Goal: Task Accomplishment & Management: Manage account settings

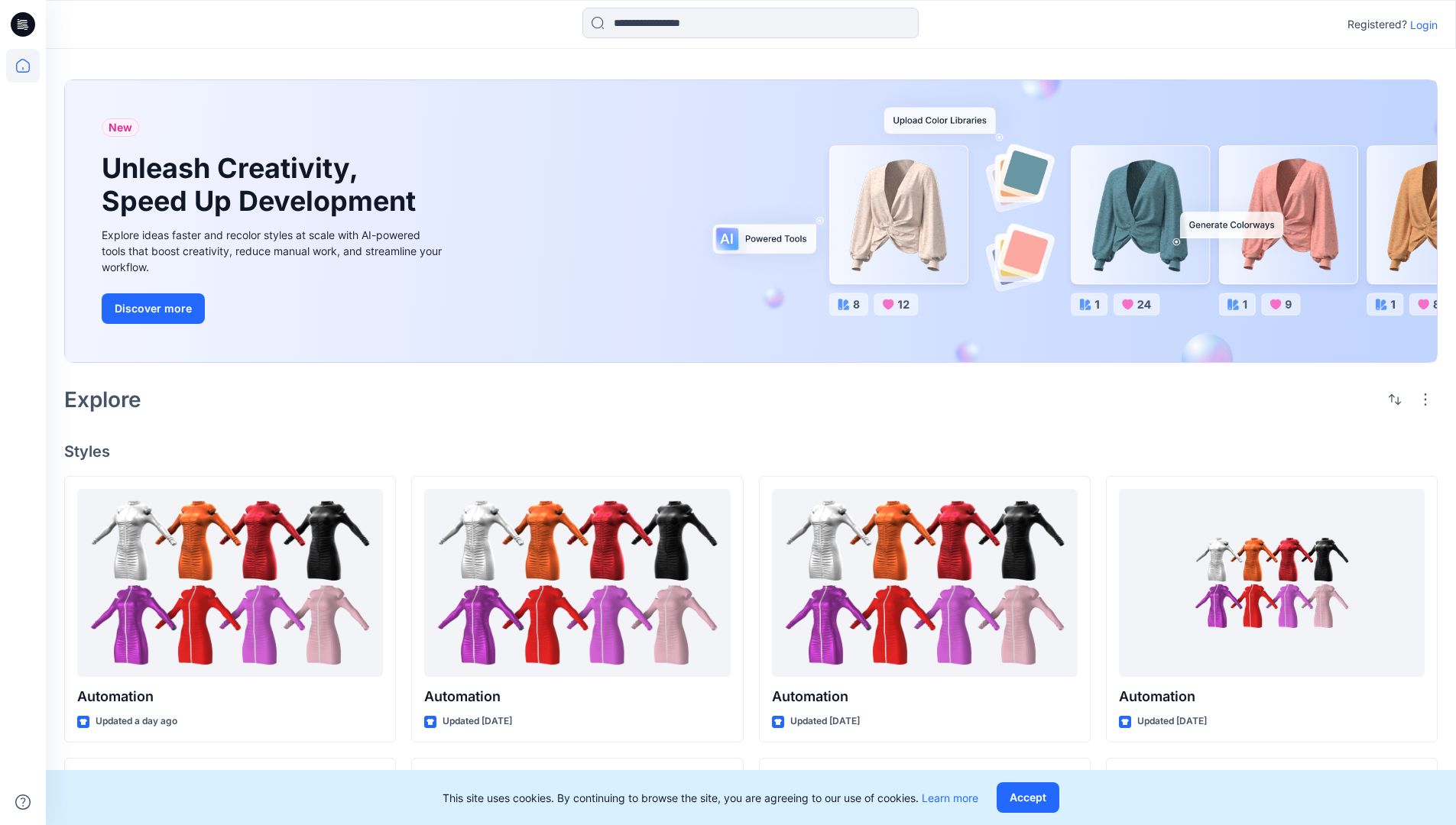
click at [1420, 25] on p "Login" at bounding box center [1423, 24] width 27 height 16
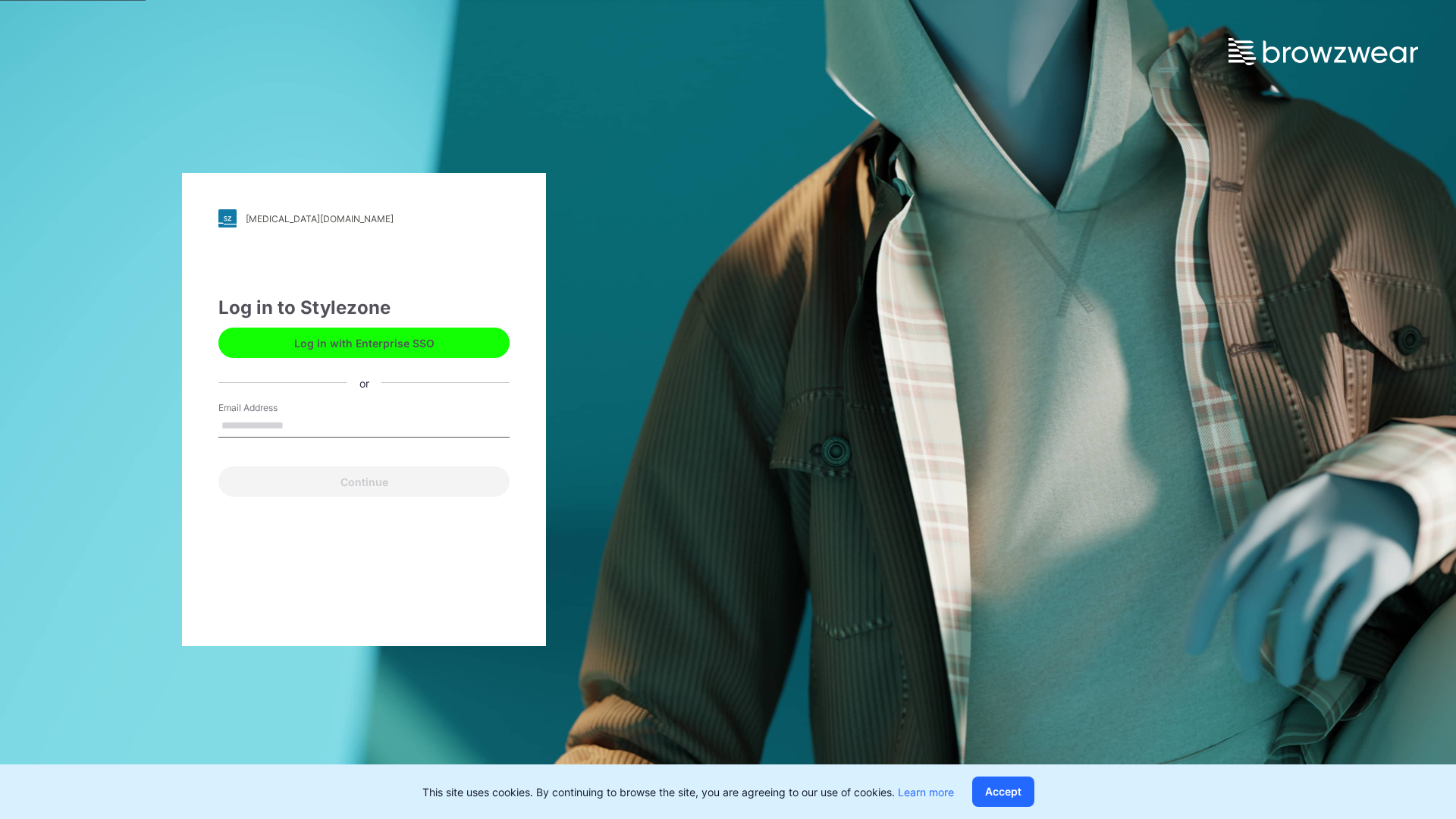
click at [299, 425] on input "Email Address" at bounding box center [364, 427] width 291 height 23
type input "**********"
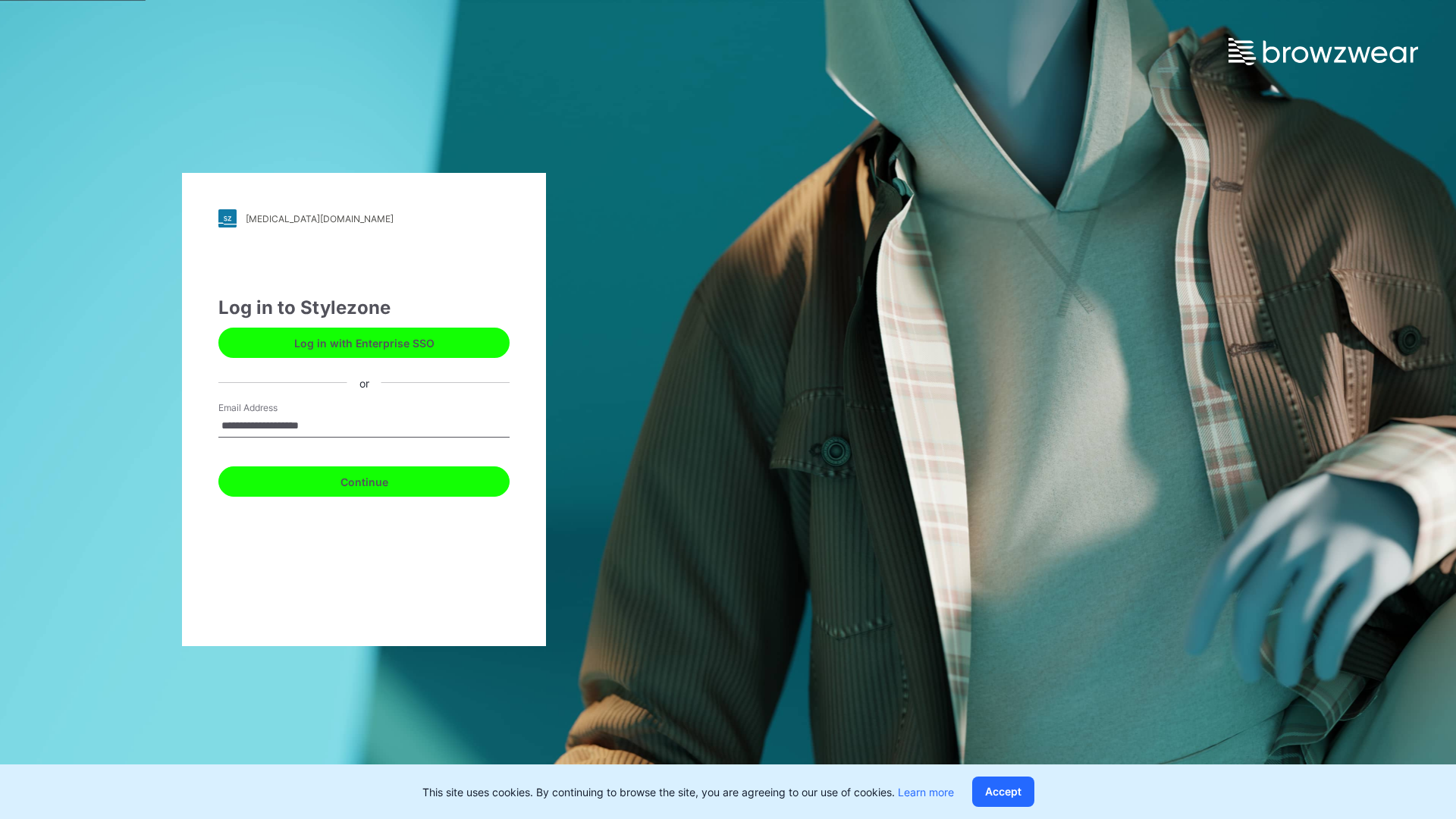
click at [381, 479] on button "Continue" at bounding box center [364, 481] width 291 height 30
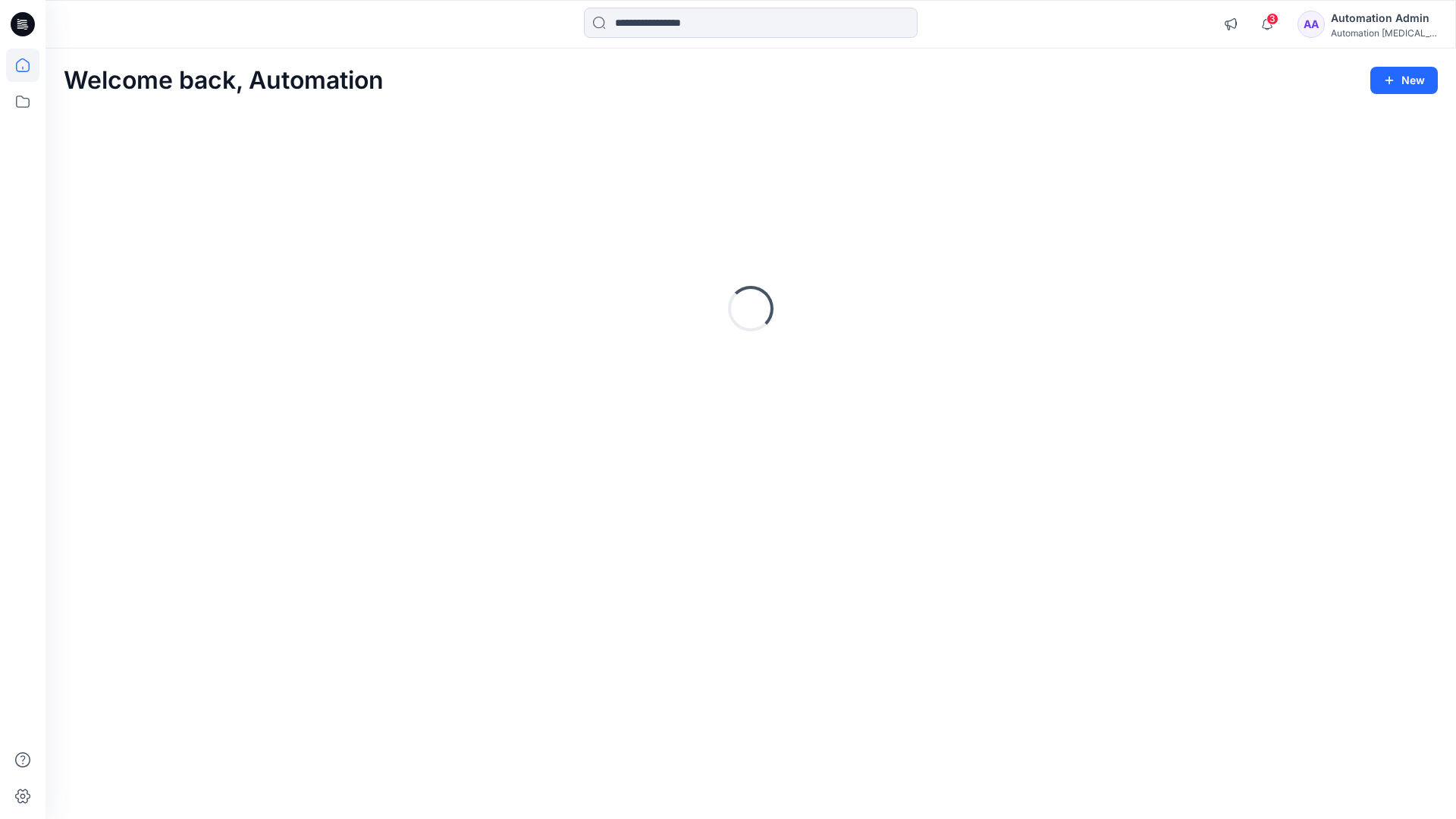
click at [29, 65] on icon at bounding box center [22, 65] width 14 height 14
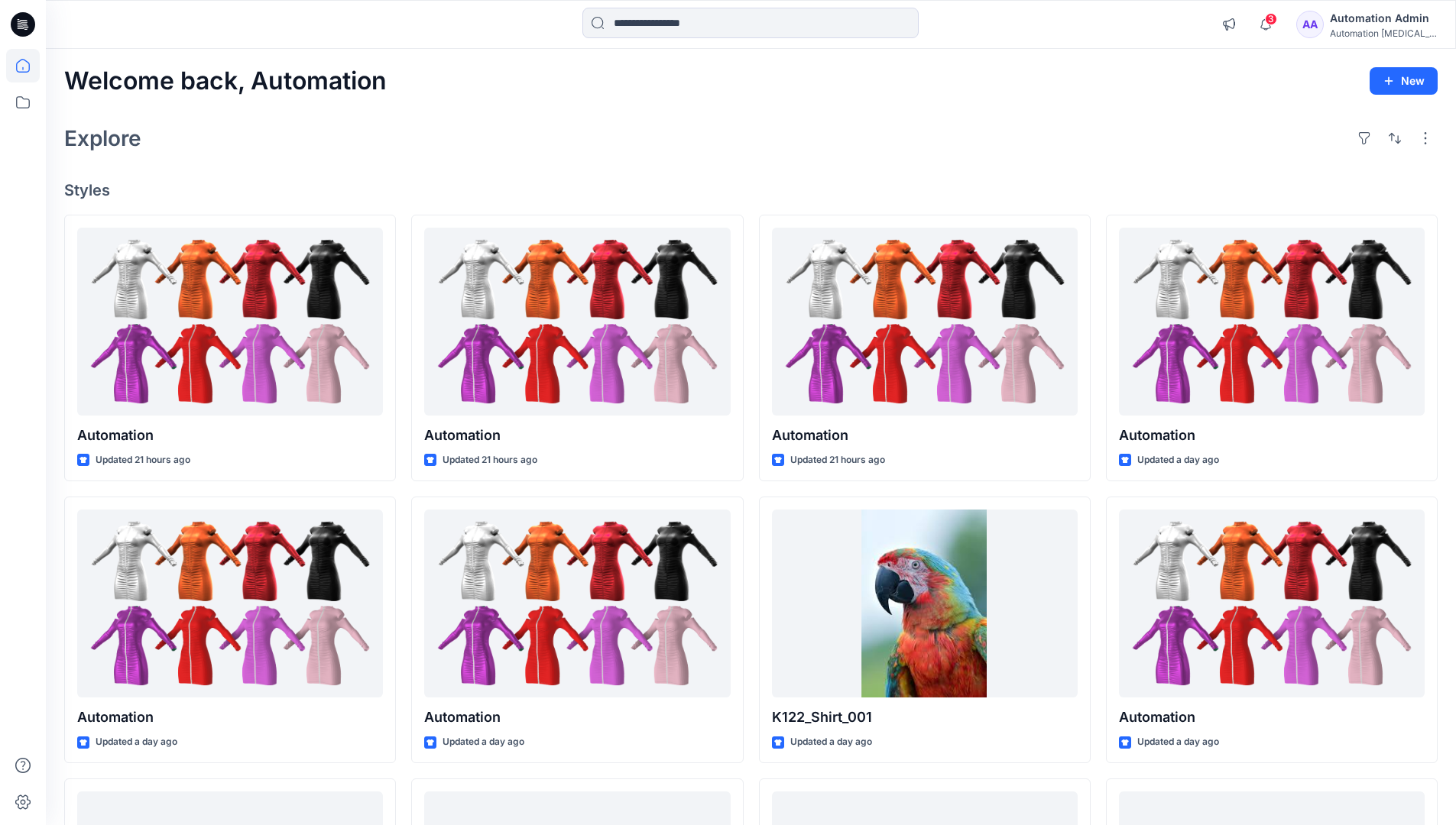
click at [1364, 25] on div "Automation Admin" at bounding box center [1382, 18] width 107 height 18
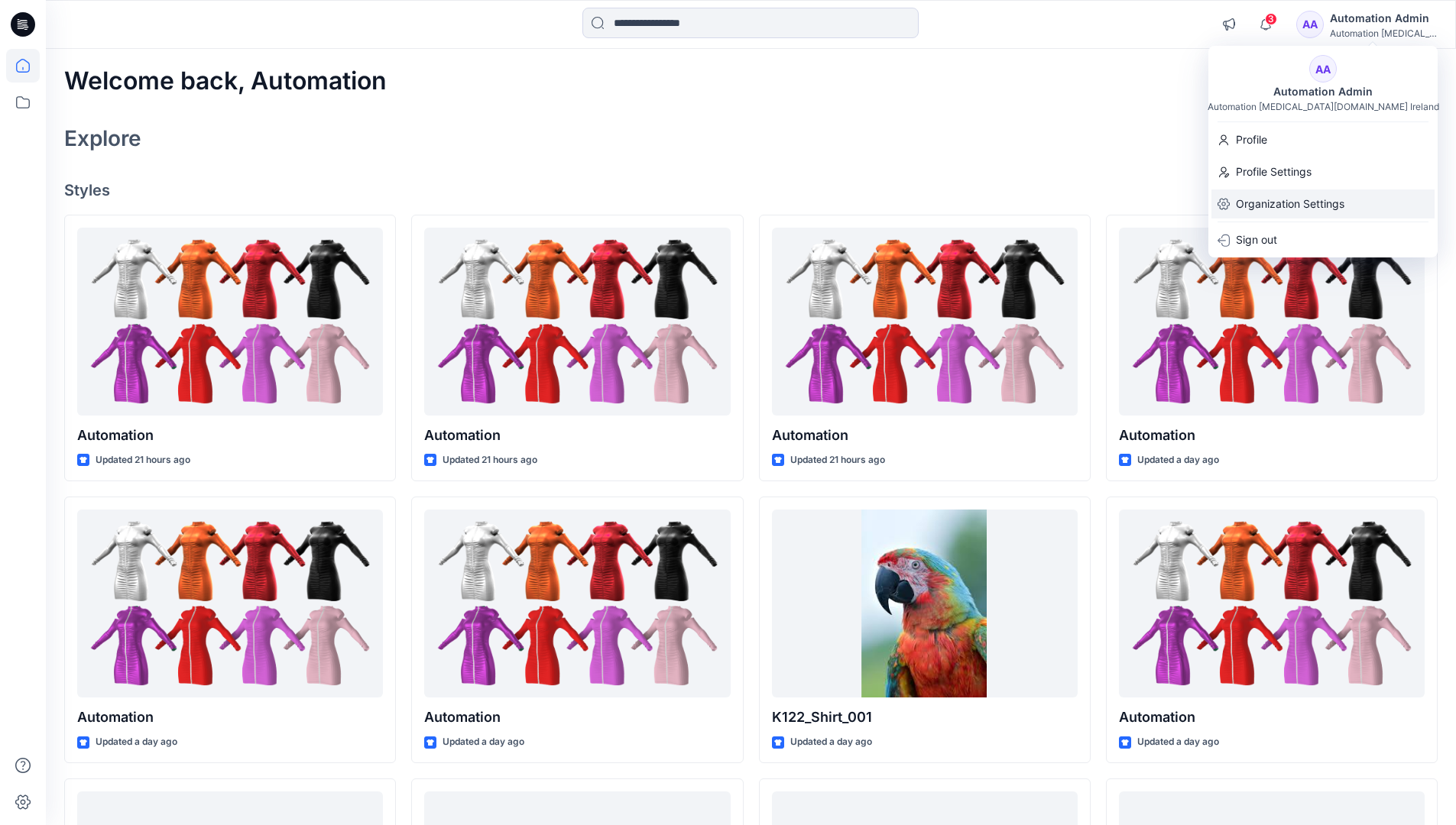
click at [1292, 194] on p "Organization Settings" at bounding box center [1290, 204] width 108 height 29
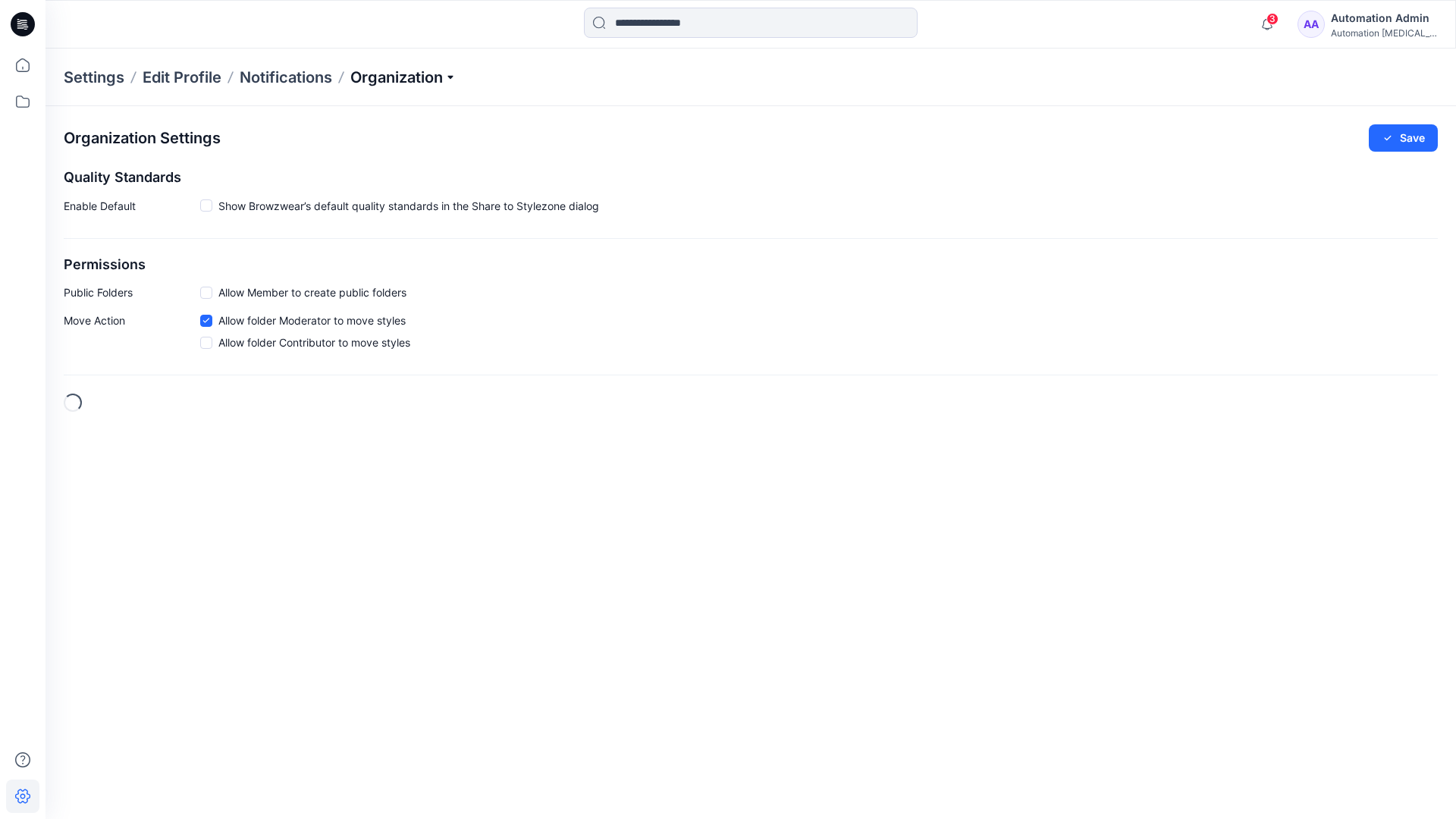
click at [451, 77] on p "Organization" at bounding box center [403, 77] width 106 height 21
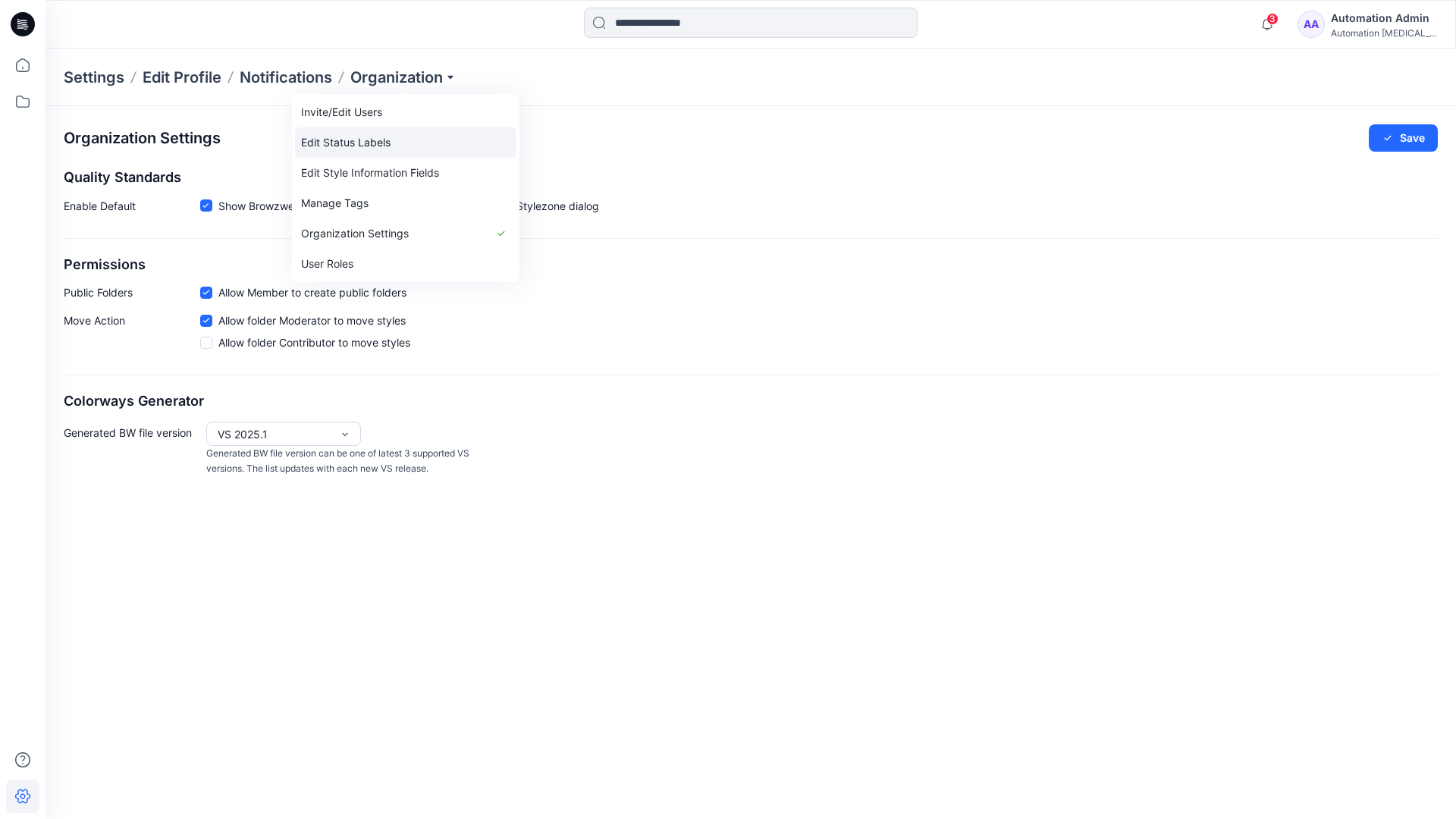
click at [376, 141] on link "Edit Status Labels" at bounding box center [405, 142] width 221 height 30
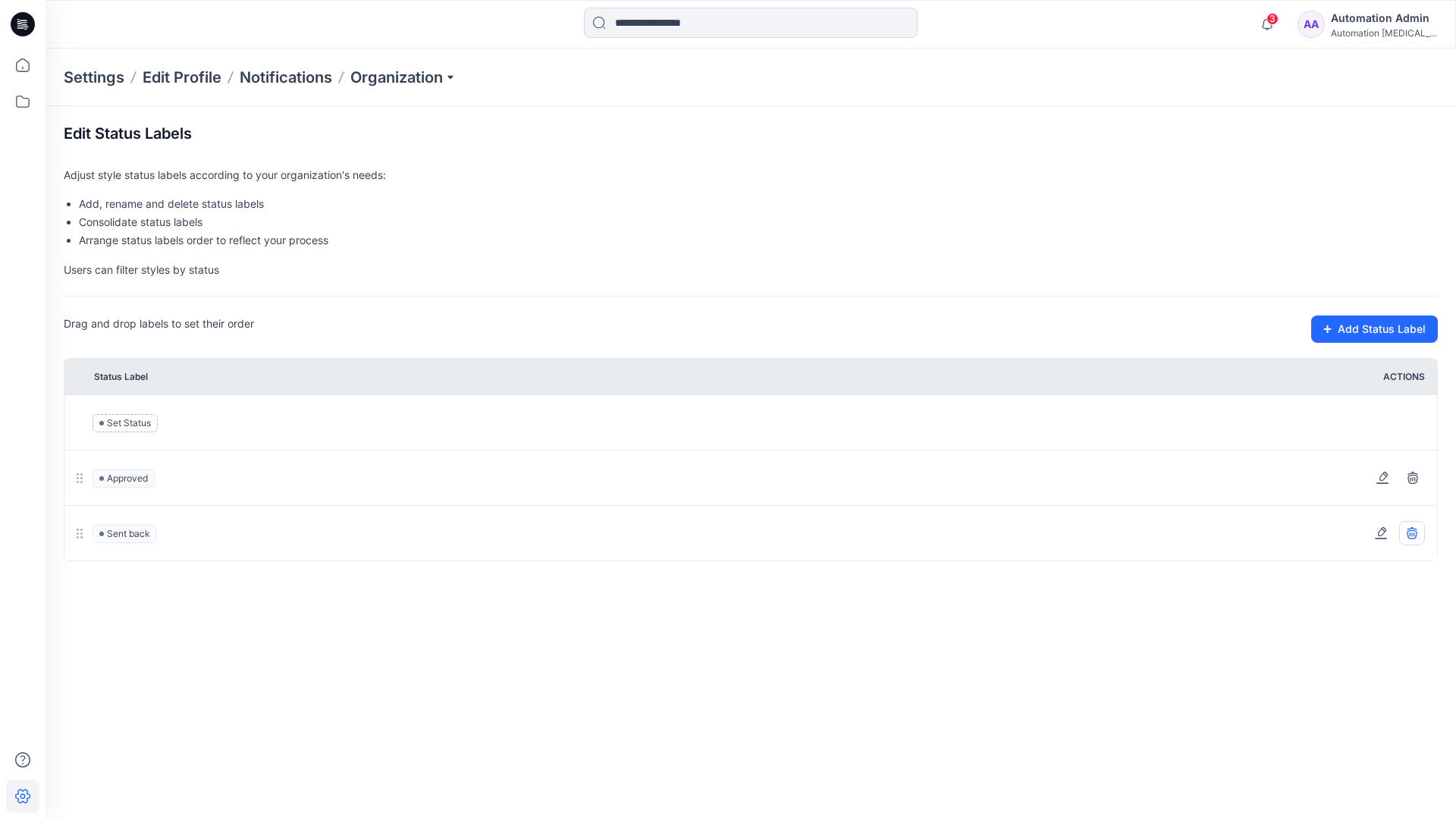
click at [1415, 533] on icon at bounding box center [1412, 532] width 10 height 10
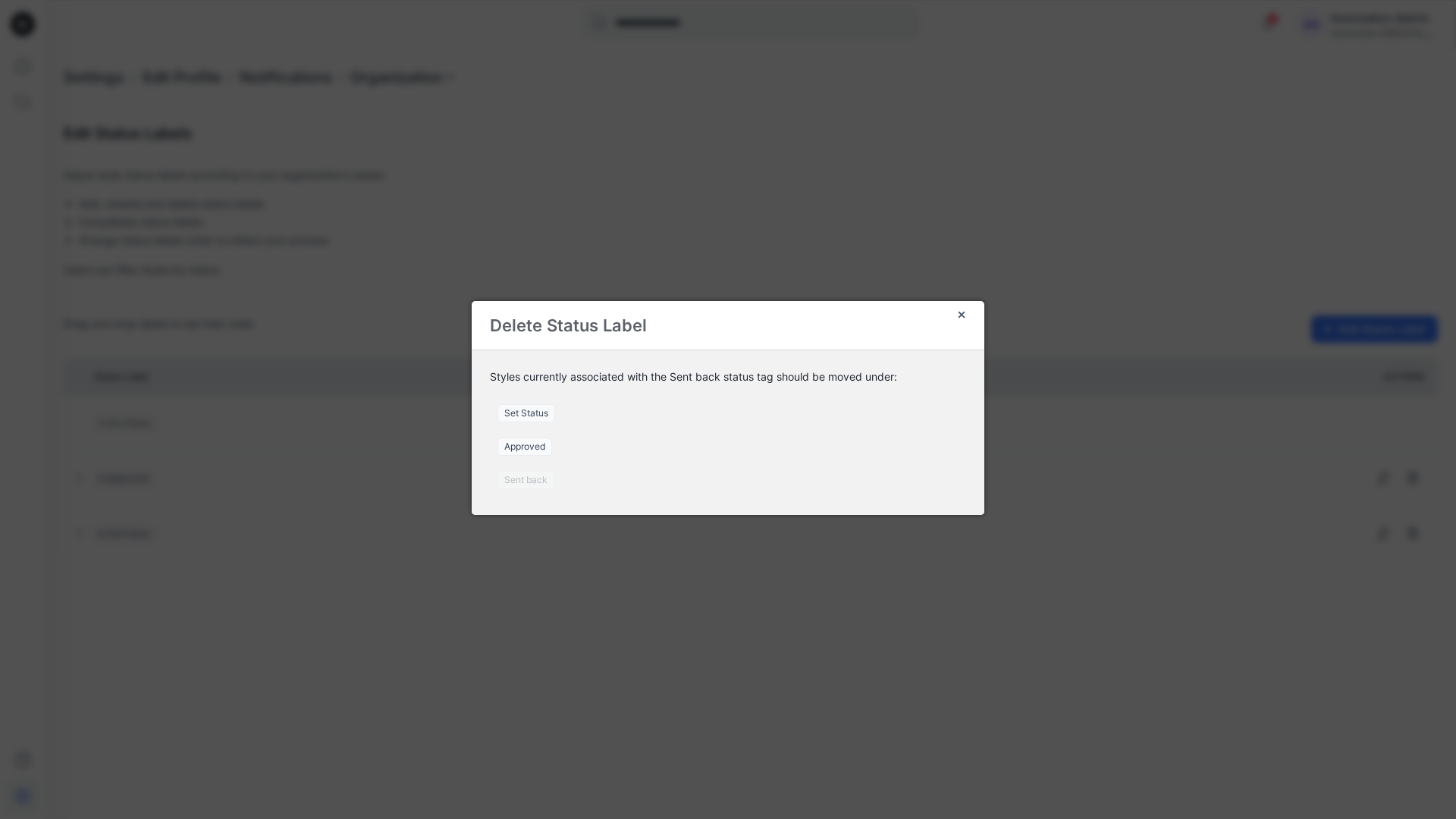
click at [533, 413] on span "Set Status" at bounding box center [526, 414] width 58 height 18
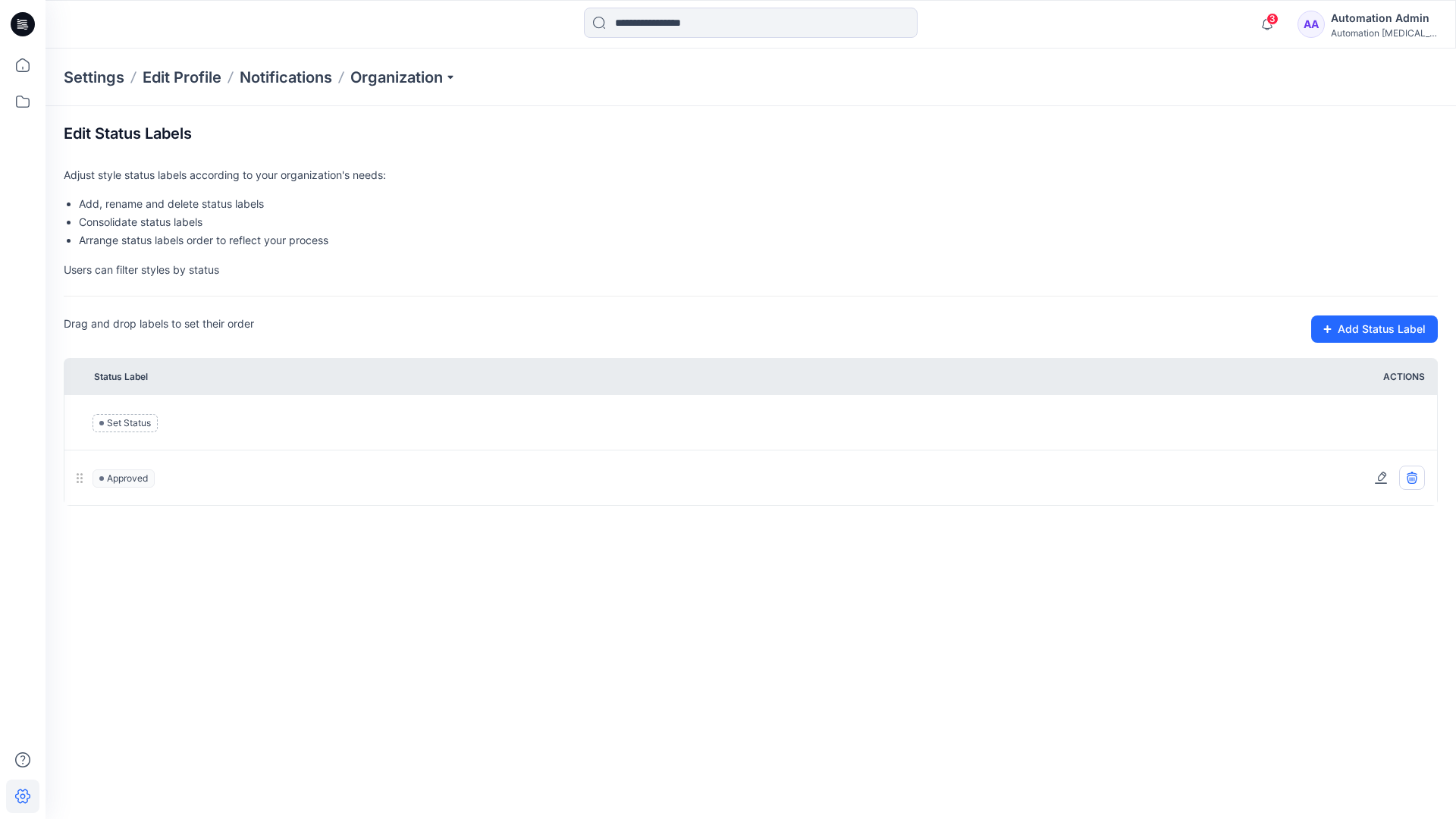
click at [1416, 480] on icon at bounding box center [1412, 479] width 10 height 9
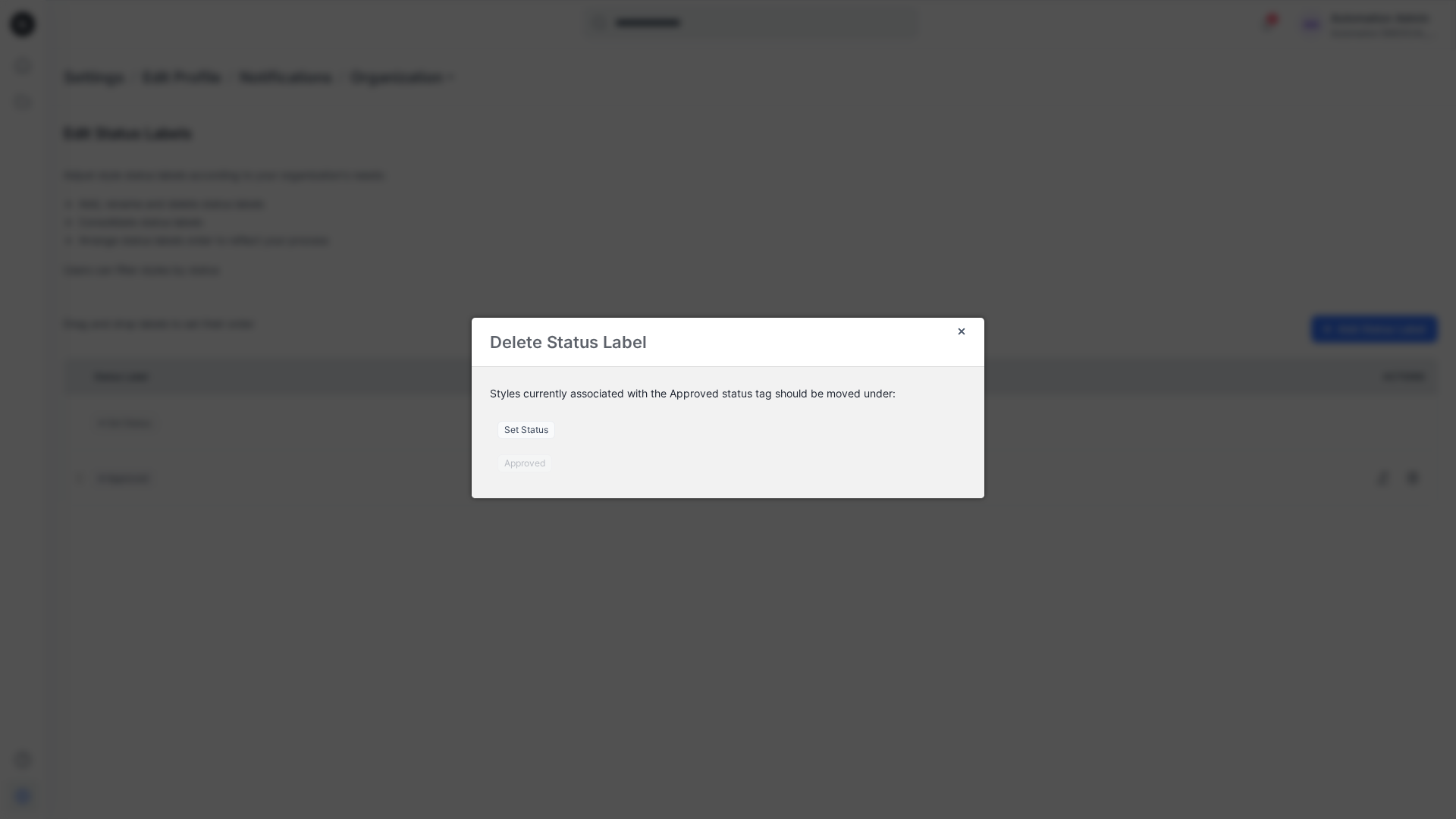
click at [534, 432] on span "Set Status" at bounding box center [526, 430] width 58 height 18
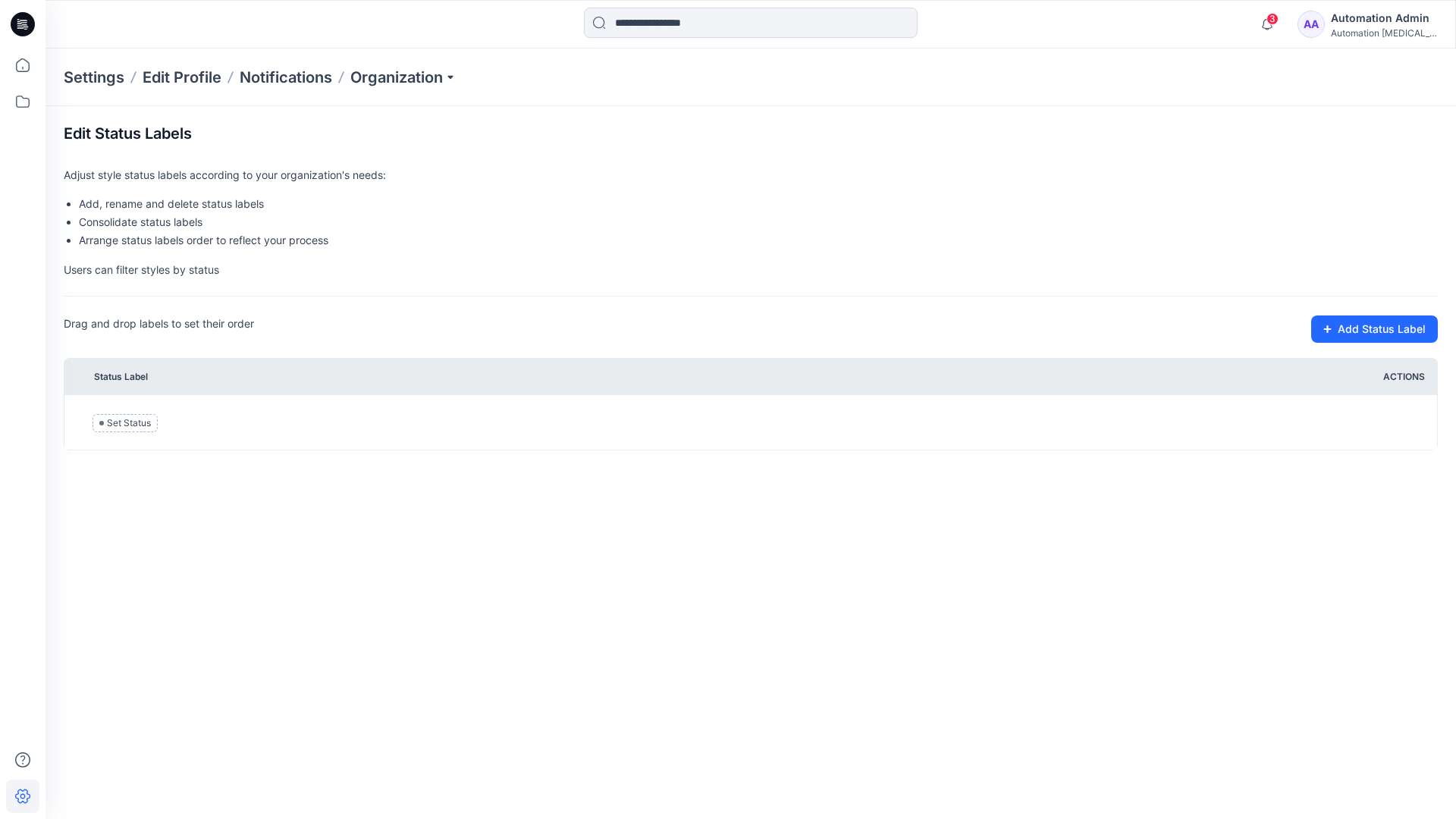
click at [1358, 30] on div "Automation testim..." at bounding box center [1384, 33] width 106 height 12
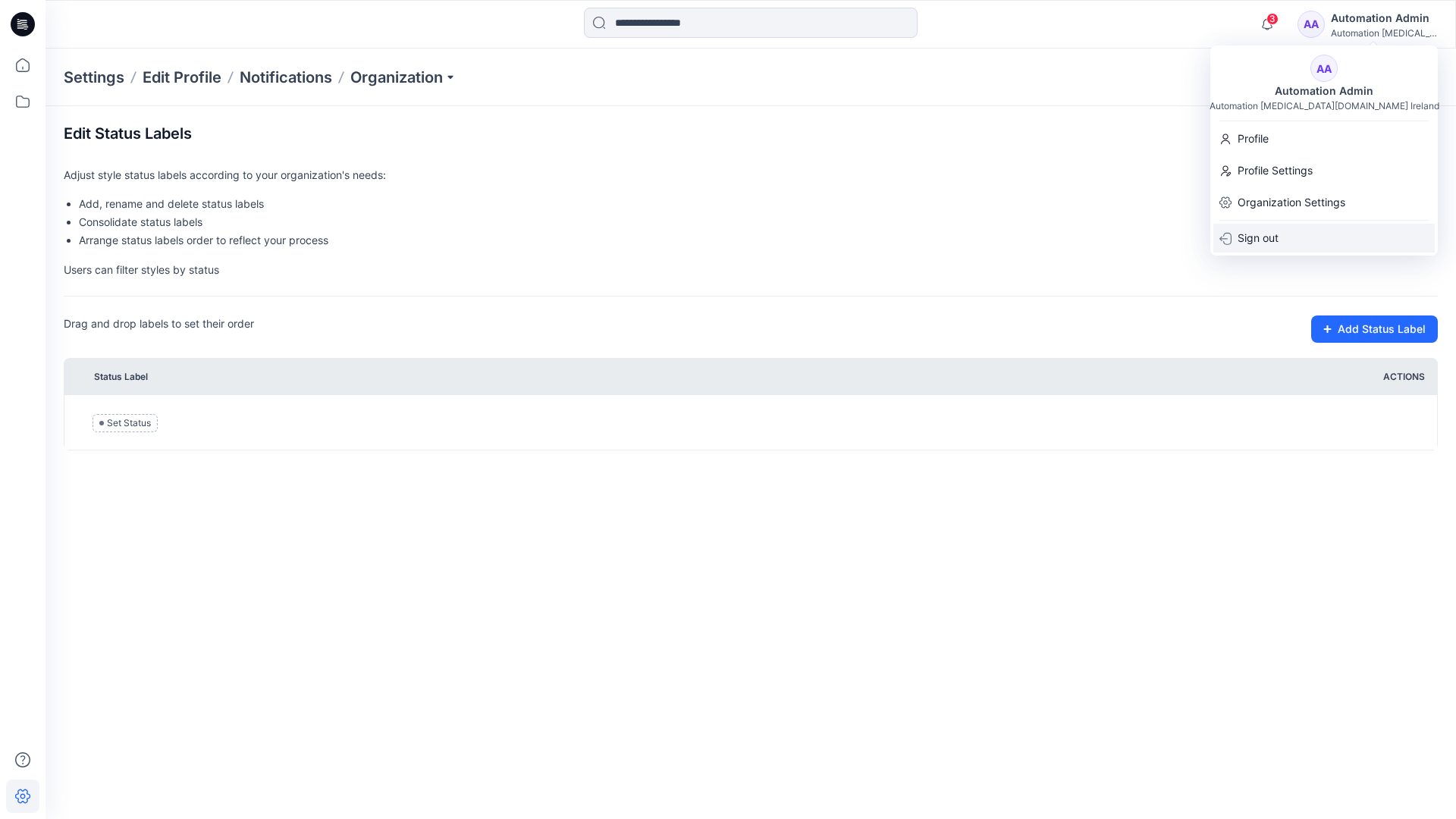
click at [1271, 233] on p "Sign out" at bounding box center [1259, 238] width 41 height 29
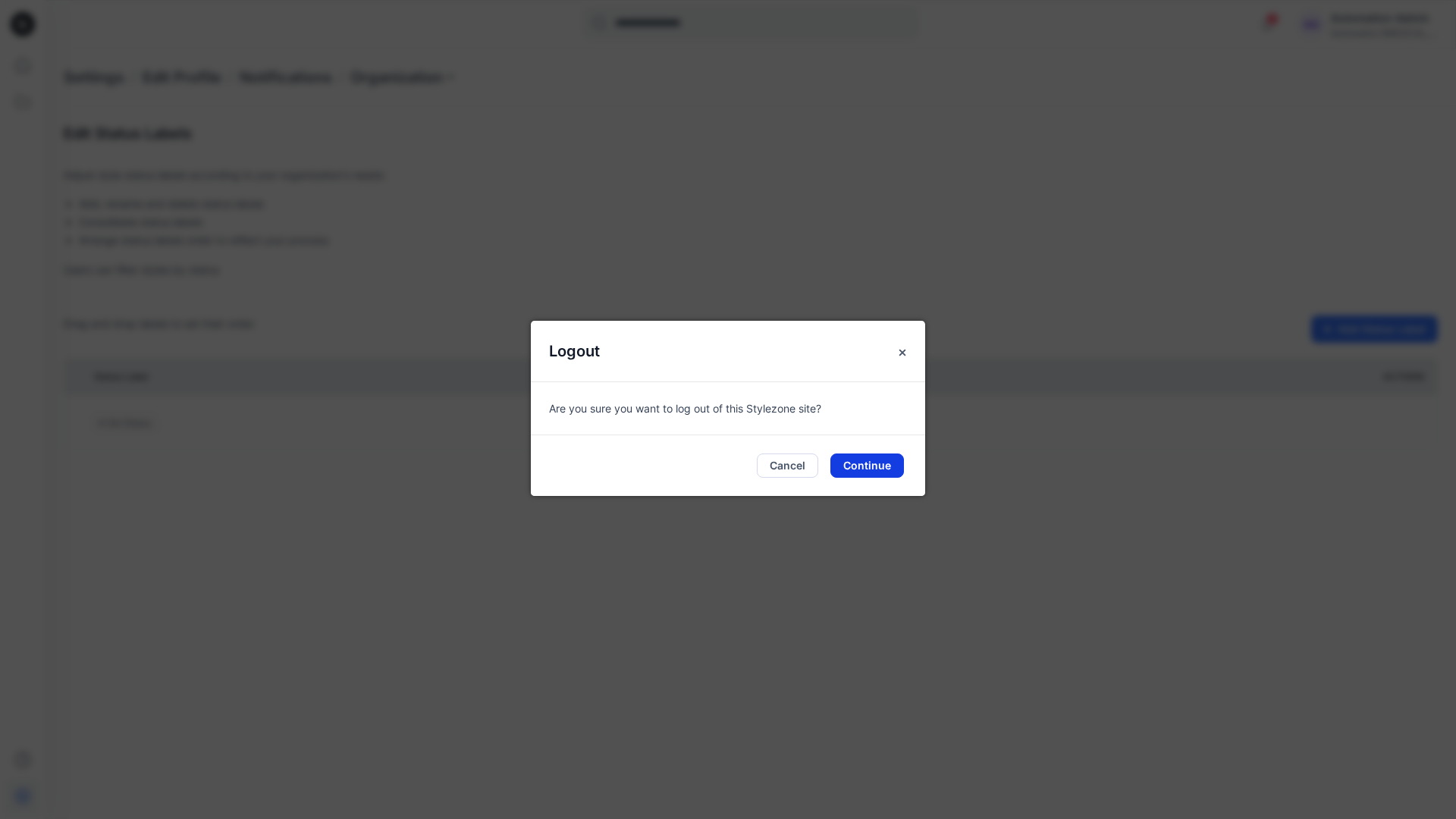
click at [877, 470] on button "Continue" at bounding box center [867, 466] width 73 height 25
